Goal: Transaction & Acquisition: Purchase product/service

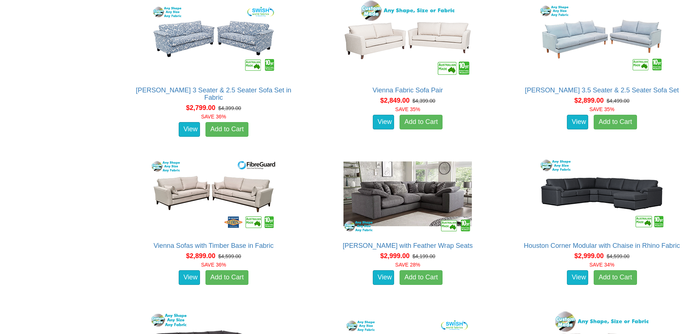
scroll to position [1651, 0]
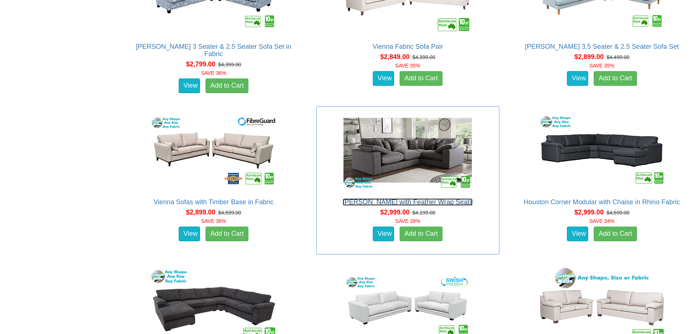
click at [423, 200] on link "[PERSON_NAME] with Feather Wrap Seats" at bounding box center [408, 201] width 130 height 7
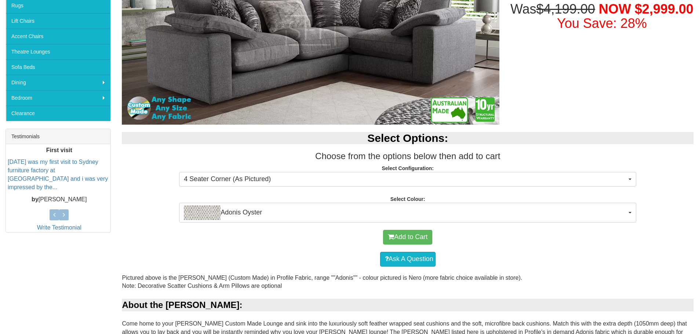
scroll to position [183, 0]
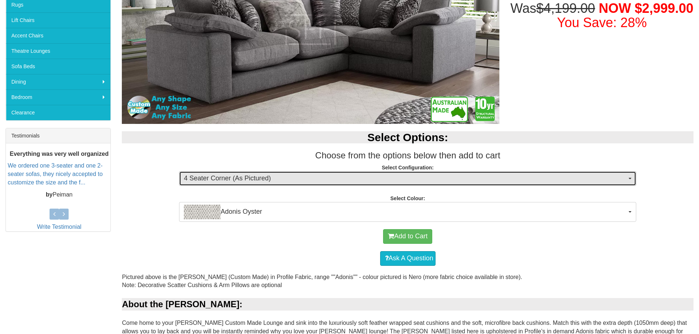
click at [631, 177] on button "4 Seater Corner (As Pictured)" at bounding box center [407, 178] width 457 height 15
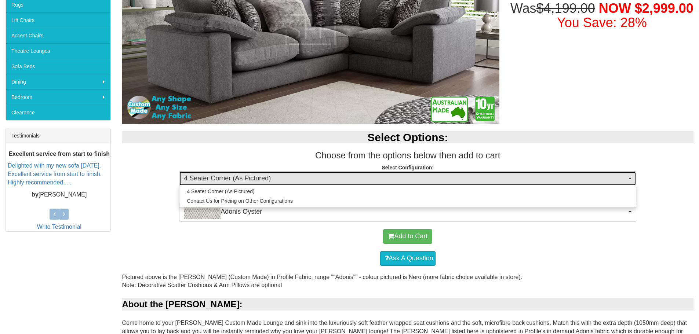
click at [631, 177] on button "4 Seater Corner (As Pictured)" at bounding box center [407, 178] width 457 height 15
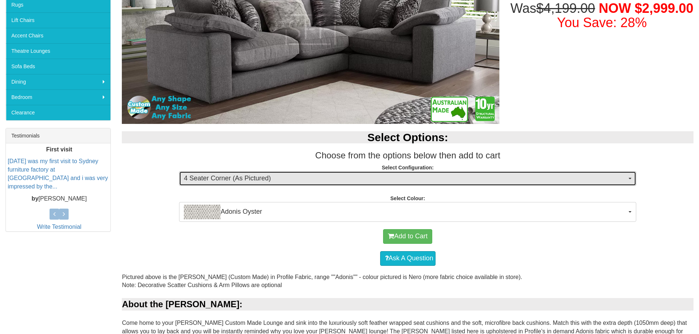
scroll to position [0, 0]
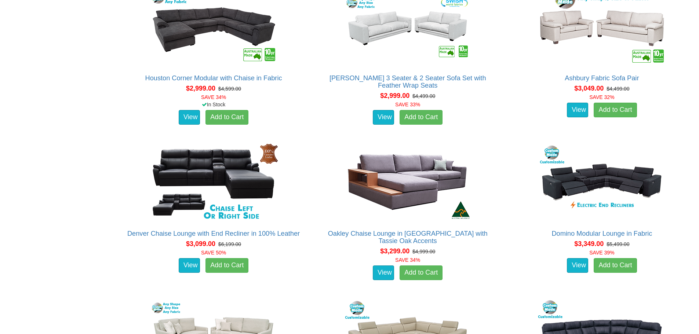
scroll to position [1835, 0]
